Goal: Use online tool/utility: Utilize a website feature to perform a specific function

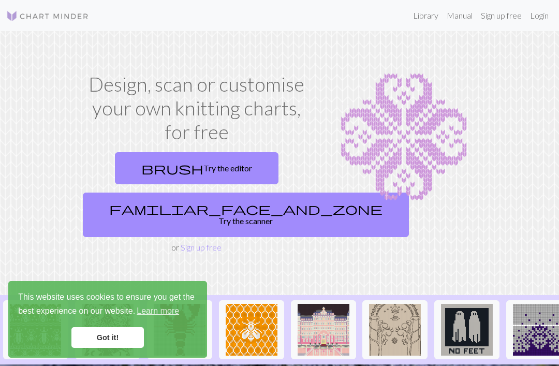
click at [212, 164] on link "brush Try the editor" at bounding box center [197, 168] width 164 height 32
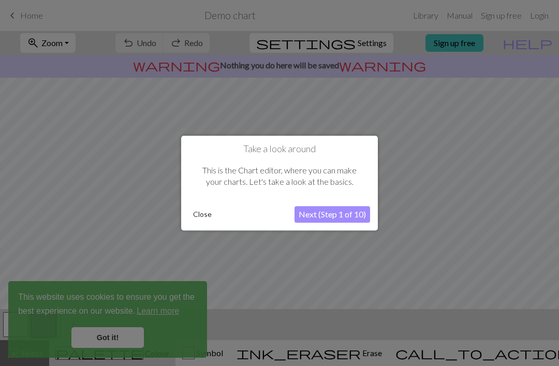
click at [202, 221] on button "Close" at bounding box center [202, 215] width 27 height 16
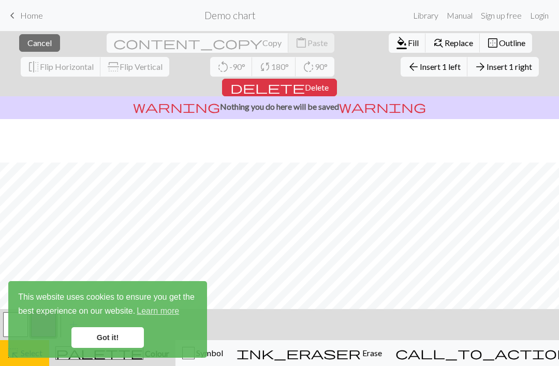
scroll to position [44, 0]
click at [130, 335] on link "Got it!" at bounding box center [107, 337] width 73 height 21
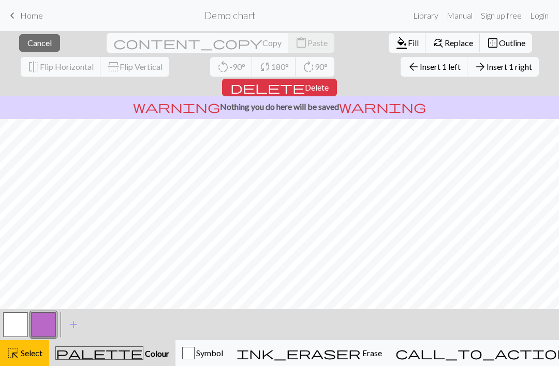
click at [195, 359] on div "button" at bounding box center [188, 353] width 12 height 12
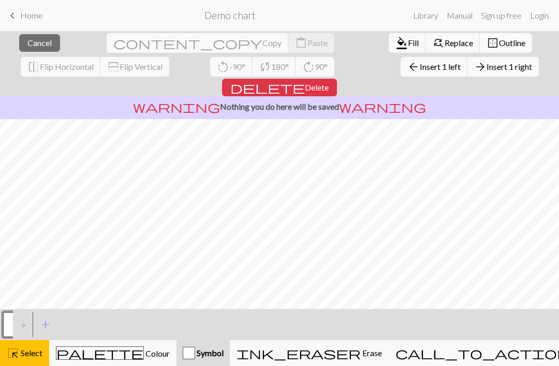
click at [229, 362] on button "Symbol" at bounding box center [203, 353] width 53 height 26
click at [223, 363] on button "Symbol" at bounding box center [203, 353] width 53 height 26
click at [224, 357] on span "Symbol" at bounding box center [209, 353] width 28 height 10
click at [153, 350] on div "palette Colour Colour" at bounding box center [113, 353] width 114 height 13
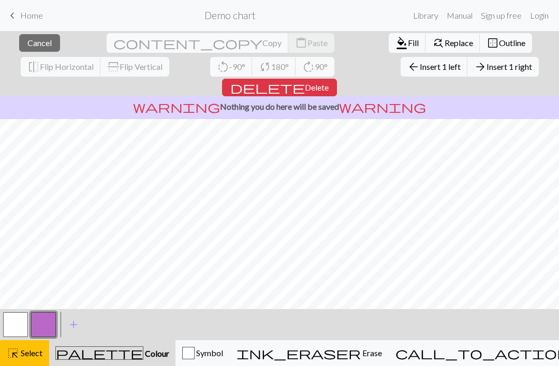
click at [50, 322] on button "button" at bounding box center [43, 324] width 25 height 25
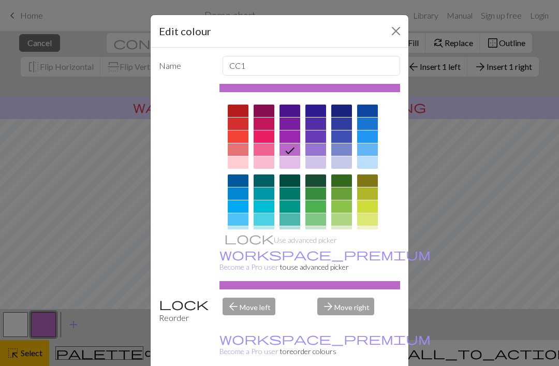
click at [319, 202] on div at bounding box center [316, 206] width 21 height 12
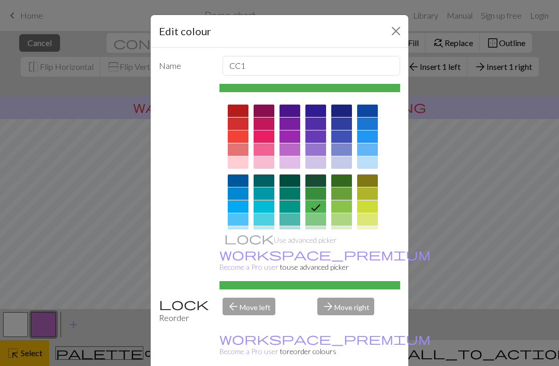
click at [394, 30] on button "Close" at bounding box center [396, 31] width 17 height 17
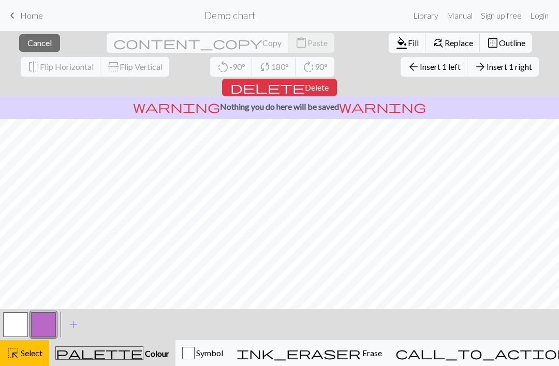
click at [499, 42] on span "Outline" at bounding box center [512, 43] width 26 height 10
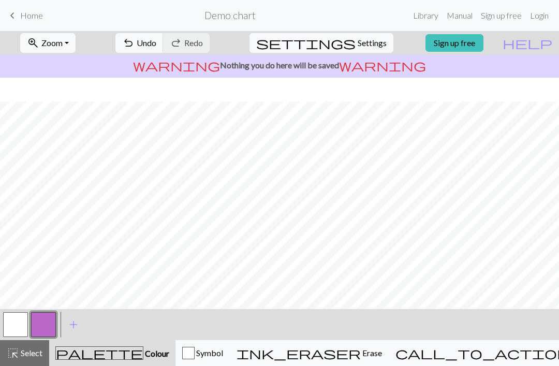
scroll to position [20, 0]
click at [366, 45] on span "Settings" at bounding box center [372, 43] width 29 height 12
select select "aran"
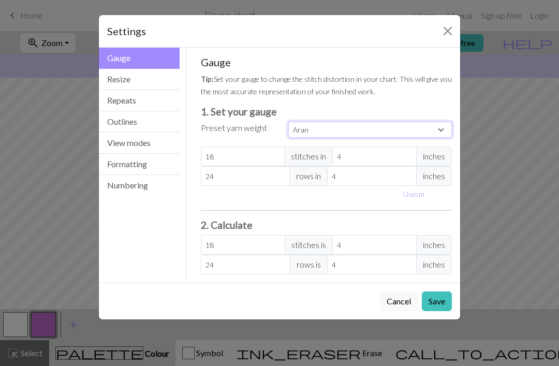
click at [370, 123] on select "Custom Square Lace Light Fingering Fingering Sport Double knit Worsted Aran Bul…" at bounding box center [371, 130] width 164 height 16
click at [391, 126] on select "Custom Square Lace Light Fingering Fingering Sport Double knit Worsted Aran Bul…" at bounding box center [371, 130] width 164 height 16
click at [389, 133] on select "Custom Square Lace Light Fingering Fingering Sport Double knit Worsted Aran Bul…" at bounding box center [371, 130] width 164 height 16
